Goal: Task Accomplishment & Management: Complete application form

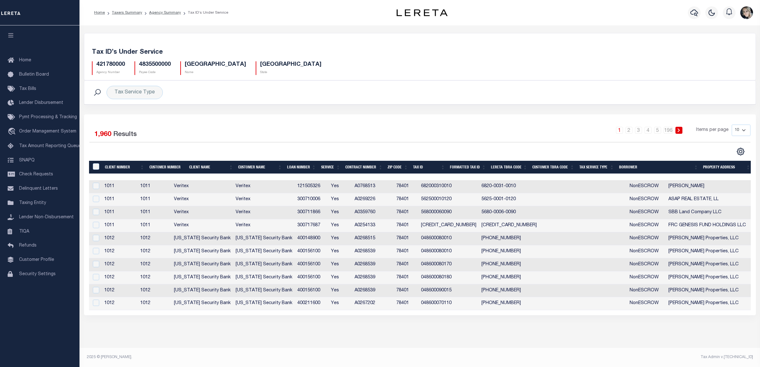
click at [204, 102] on div "Tax Service Type Search" at bounding box center [419, 93] width 671 height 24
click at [38, 203] on span "Taxing Entity" at bounding box center [32, 203] width 27 height 4
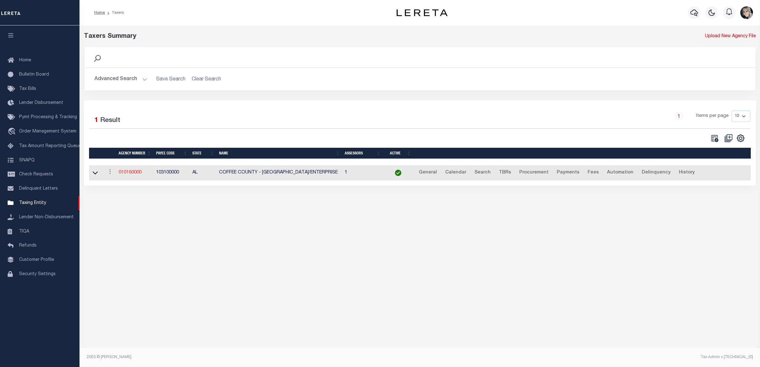
click at [138, 174] on link "010160000" at bounding box center [130, 172] width 23 height 4
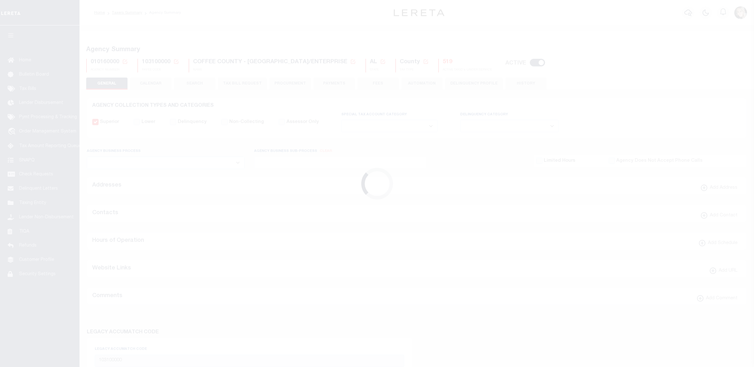
select select
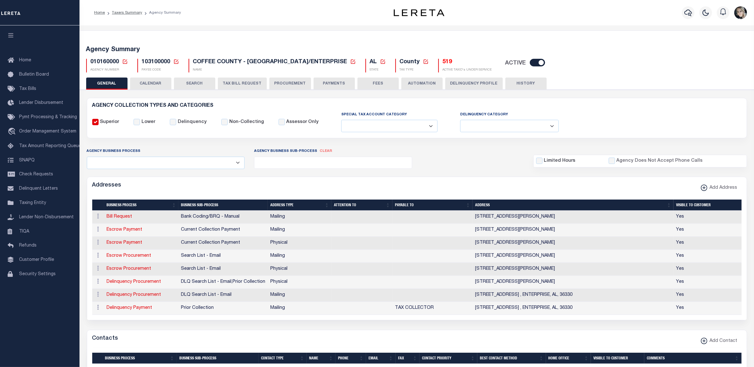
click at [124, 64] on icon at bounding box center [125, 62] width 6 height 6
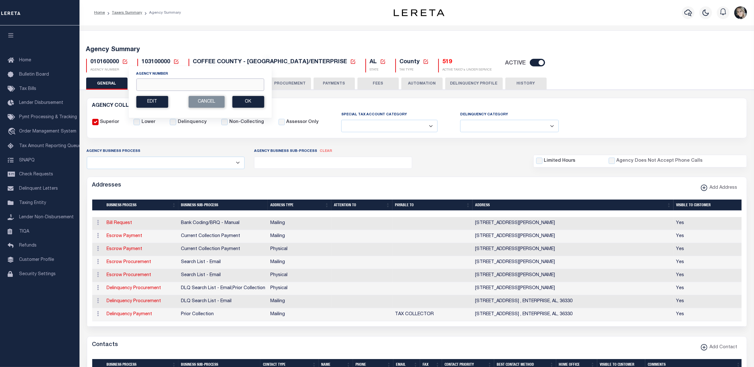
click at [153, 85] on input "Agency Number" at bounding box center [200, 85] width 128 height 12
paste input "220250000"
type input "220250000"
click at [263, 102] on button "Ok" at bounding box center [248, 102] width 32 height 12
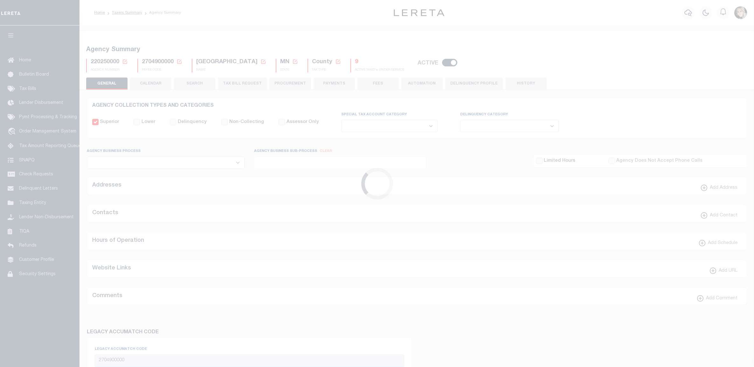
select select
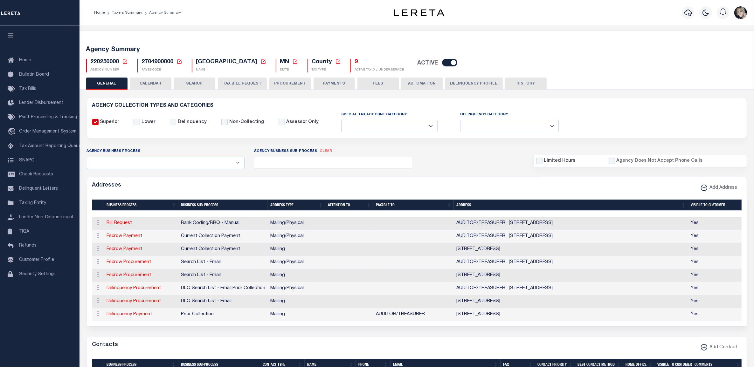
drag, startPoint x: 231, startPoint y: 83, endPoint x: 270, endPoint y: 83, distance: 39.8
click at [231, 83] on button "TAX BILL REQUEST" at bounding box center [242, 84] width 49 height 12
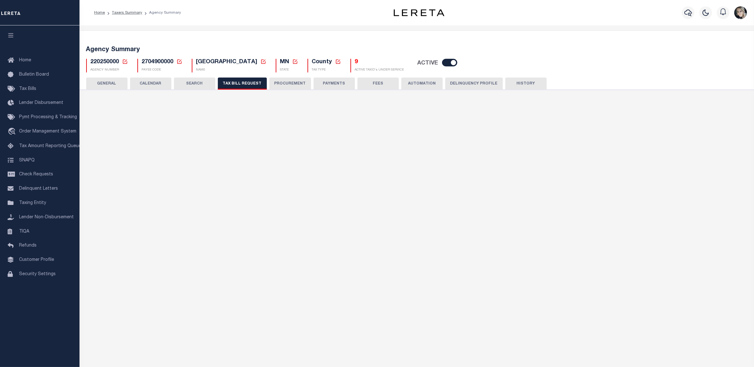
select select "22"
select select "true"
select select "9"
select select "1"
type input "9500000"
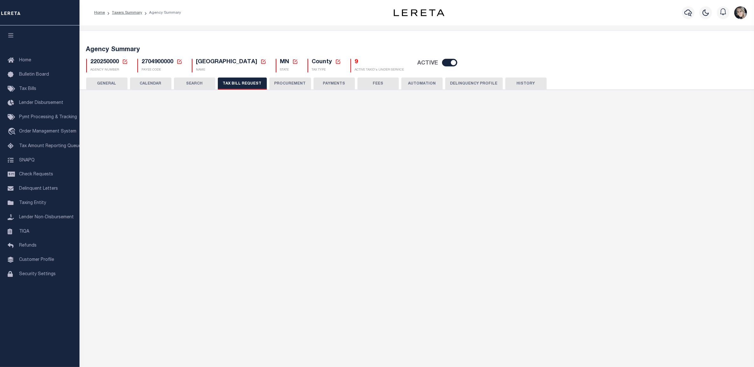
select select
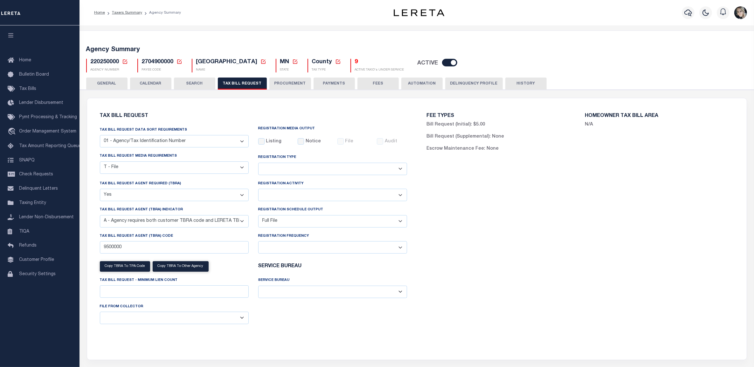
click at [210, 121] on div "Tax Bill Request Tax Bill Request Data Sort Requirements 01 - Agency/Tax Identi…" at bounding box center [253, 225] width 317 height 239
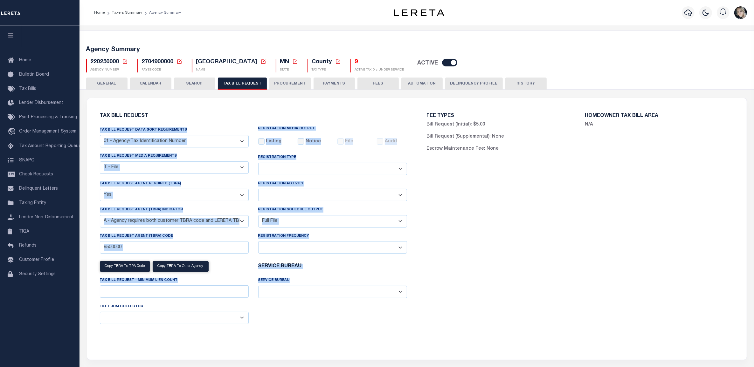
drag, startPoint x: 258, startPoint y: 118, endPoint x: 407, endPoint y: 322, distance: 253.2
click at [407, 322] on div "Tax Bill Request Tax Bill Request Data Sort Requirements 01 - Agency/Tax Identi…" at bounding box center [253, 225] width 317 height 239
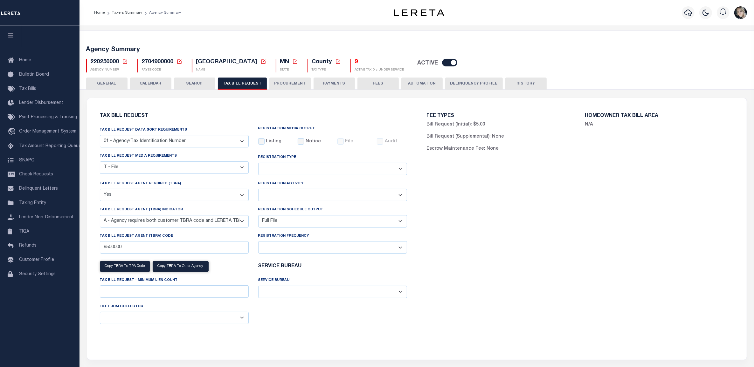
click at [407, 322] on div "Tax Bill Request Data Sort Requirements 01 - Agency/Tax Identification Number 0…" at bounding box center [253, 228] width 317 height 203
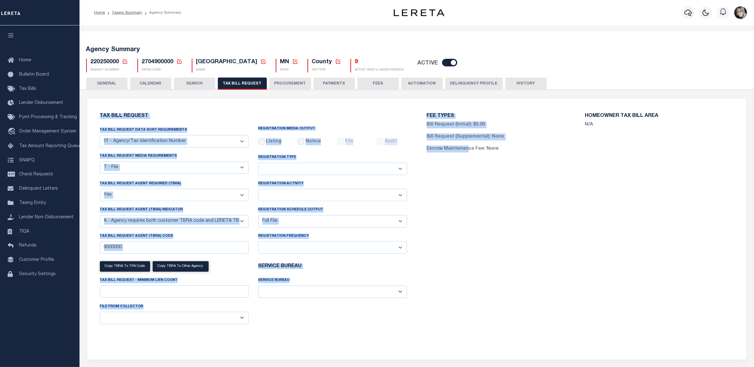
drag, startPoint x: 466, startPoint y: 324, endPoint x: 96, endPoint y: 116, distance: 425.1
click at [96, 116] on div "Tax Bill Request Tax Bill Request Data Sort Requirements 01 - Agency/Tax Identi…" at bounding box center [417, 229] width 654 height 246
click at [95, 104] on div "Tax Bill Request Tax Bill Request Data Sort Requirements 01 - Agency/Tax Identi…" at bounding box center [417, 229] width 660 height 262
drag, startPoint x: 96, startPoint y: 101, endPoint x: 594, endPoint y: 296, distance: 534.6
click at [594, 296] on div "Tax Bill Request Tax Bill Request Data Sort Requirements 01 - Agency/Tax Identi…" at bounding box center [417, 229] width 660 height 262
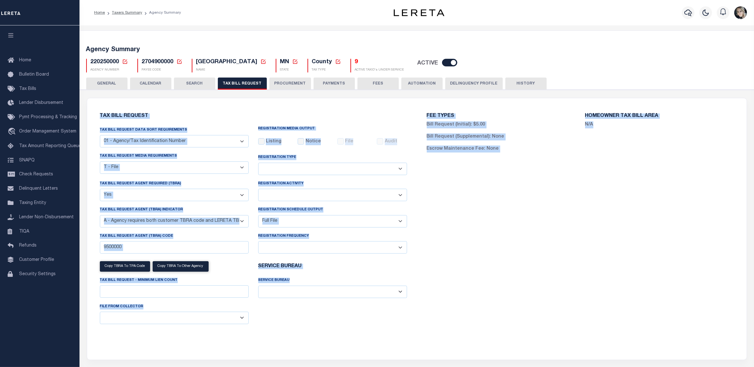
click at [562, 288] on div "FEE TYPES Bill Request (Initial): $5.00 Bill Request (Supplemental): None Escro…" at bounding box center [580, 225] width 327 height 239
